Goal: Register for event/course

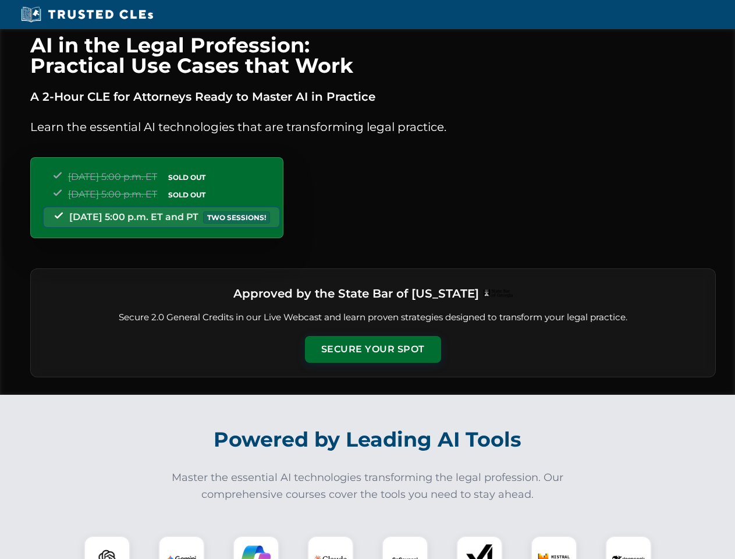
click at [373, 349] on button "Secure Your Spot" at bounding box center [373, 349] width 136 height 27
click at [107, 547] on img at bounding box center [107, 559] width 34 height 34
